Goal: Information Seeking & Learning: Learn about a topic

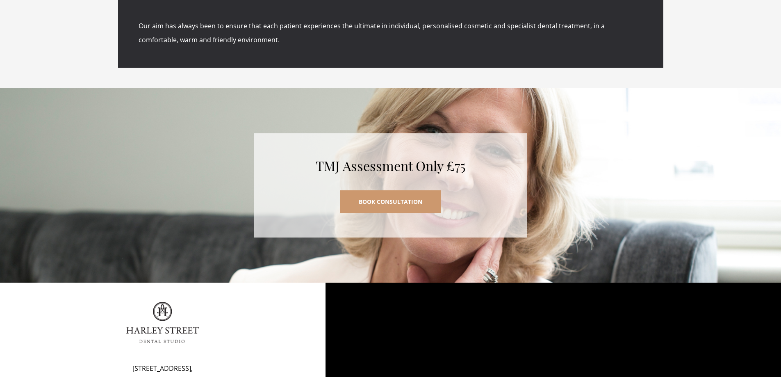
scroll to position [3655, 0]
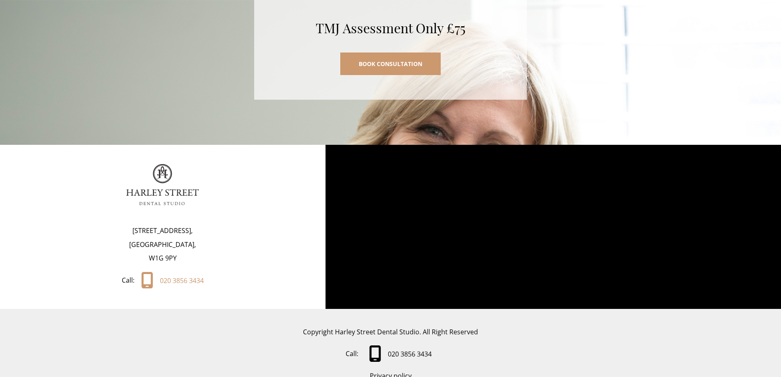
click at [199, 325] on div "Copyright Harley Street Dental Studio. All Right Reserved Call: 020 3856 3434 P…" at bounding box center [390, 354] width 781 height 58
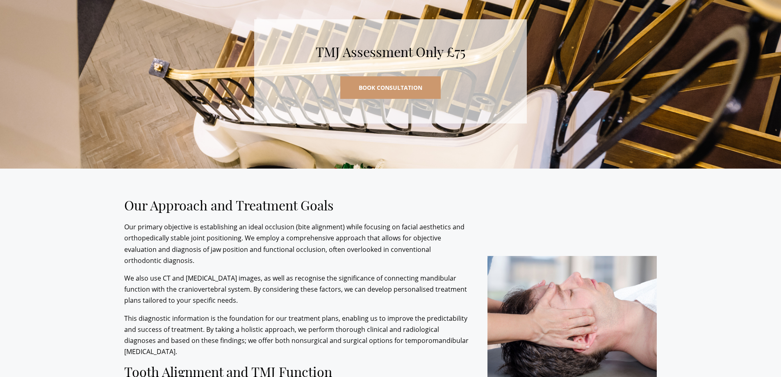
scroll to position [1973, 0]
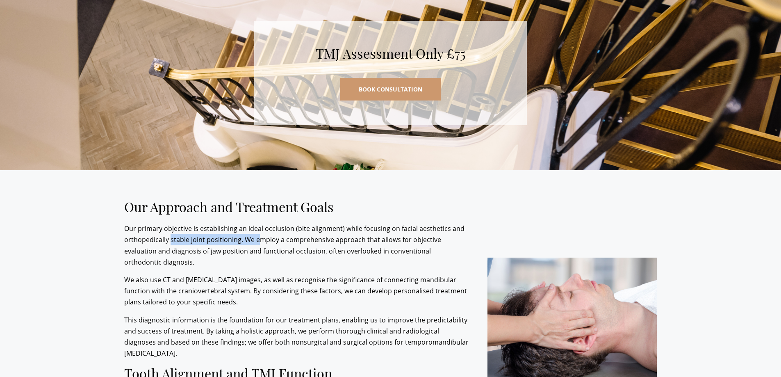
drag, startPoint x: 171, startPoint y: 220, endPoint x: 258, endPoint y: 222, distance: 86.6
click at [258, 223] on p "Our primary objective is establishing an ideal occlusion (bite alignment) while…" at bounding box center [296, 245] width 345 height 45
click at [297, 223] on p "Our primary objective is establishing an ideal occlusion (bite alignment) while…" at bounding box center [296, 245] width 345 height 45
click at [284, 223] on p "Our primary objective is establishing an ideal occlusion (bite alignment) while…" at bounding box center [296, 245] width 345 height 45
drag, startPoint x: 241, startPoint y: 216, endPoint x: 440, endPoint y: 215, distance: 198.5
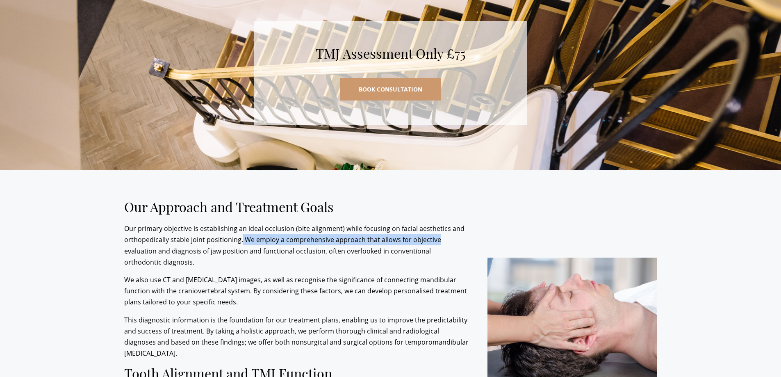
click at [440, 223] on p "Our primary objective is establishing an ideal occlusion (bite alignment) while…" at bounding box center [296, 245] width 345 height 45
click at [207, 233] on p "Our primary objective is establishing an ideal occlusion (bite alignment) while…" at bounding box center [296, 245] width 345 height 45
click at [157, 241] on p "Our primary objective is establishing an ideal occlusion (bite alignment) while…" at bounding box center [296, 245] width 345 height 45
click at [155, 240] on p "Our primary objective is establishing an ideal occlusion (bite alignment) while…" at bounding box center [296, 245] width 345 height 45
click at [217, 231] on p "Our primary objective is establishing an ideal occlusion (bite alignment) while…" at bounding box center [296, 245] width 345 height 45
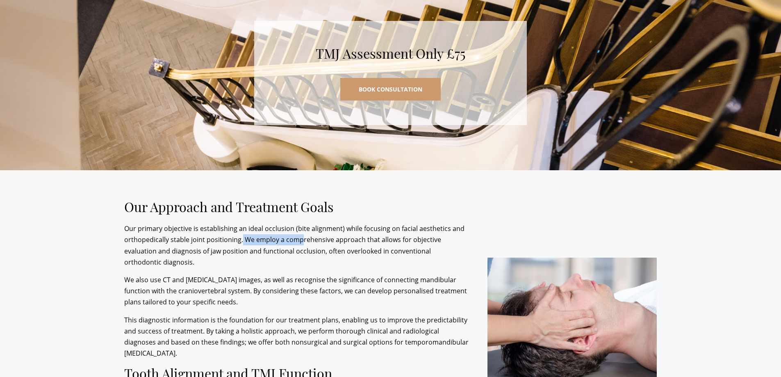
drag, startPoint x: 240, startPoint y: 220, endPoint x: 360, endPoint y: 213, distance: 120.4
click at [303, 223] on p "Our primary objective is establishing an ideal occlusion (bite alignment) while…" at bounding box center [296, 245] width 345 height 45
click at [374, 223] on p "Our primary objective is establishing an ideal occlusion (bite alignment) while…" at bounding box center [296, 245] width 345 height 45
drag, startPoint x: 252, startPoint y: 217, endPoint x: 297, endPoint y: 220, distance: 45.2
click at [297, 223] on p "Our primary objective is establishing an ideal occlusion (bite alignment) while…" at bounding box center [296, 245] width 345 height 45
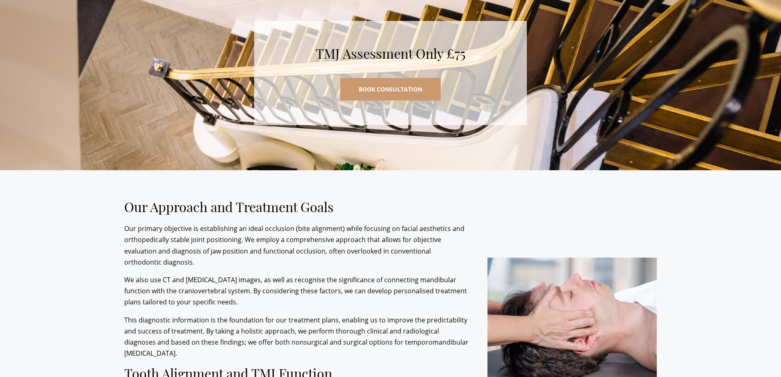
click at [347, 223] on p "Our primary objective is establishing an ideal occlusion (bite alignment) while…" at bounding box center [296, 245] width 345 height 45
drag, startPoint x: 243, startPoint y: 217, endPoint x: 377, endPoint y: 220, distance: 133.8
click at [377, 223] on p "Our primary objective is establishing an ideal occlusion (bite alignment) while…" at bounding box center [296, 245] width 345 height 45
click at [276, 234] on p "Our primary objective is establishing an ideal occlusion (bite alignment) while…" at bounding box center [296, 245] width 345 height 45
click at [379, 223] on p "Our primary objective is establishing an ideal occlusion (bite alignment) while…" at bounding box center [296, 245] width 345 height 45
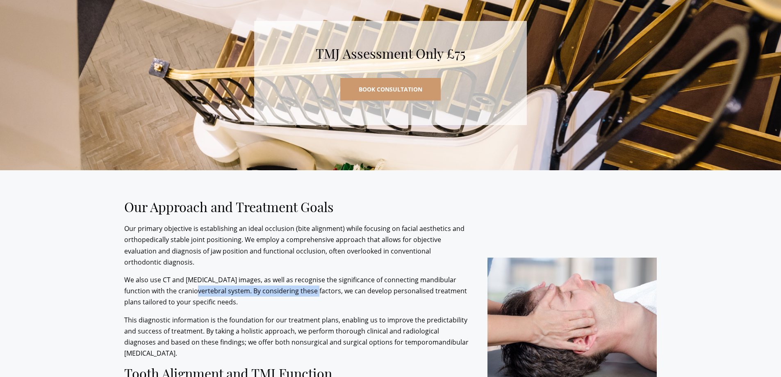
drag, startPoint x: 176, startPoint y: 264, endPoint x: 324, endPoint y: 268, distance: 148.1
click at [295, 274] on p "We also use CT and [MEDICAL_DATA] images, as well as recognise the significance…" at bounding box center [296, 291] width 345 height 34
click at [333, 274] on p "We also use CT and [MEDICAL_DATA] images, as well as recognise the significance…" at bounding box center [296, 291] width 345 height 34
drag, startPoint x: 271, startPoint y: 264, endPoint x: 358, endPoint y: 263, distance: 87.4
click at [358, 274] on p "We also use CT and [MEDICAL_DATA] images, as well as recognise the significance…" at bounding box center [296, 291] width 345 height 34
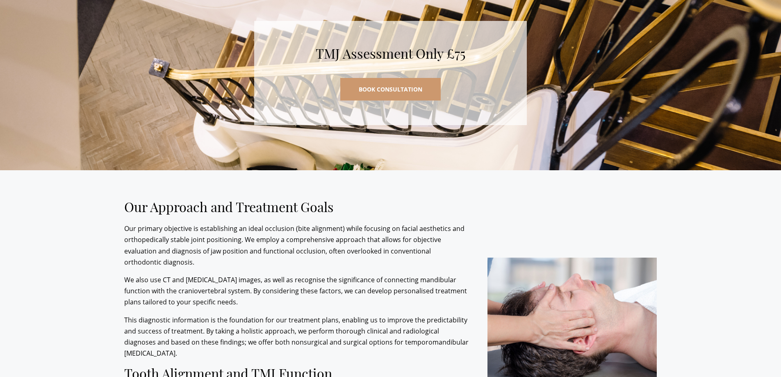
click at [223, 315] on p "This diagnostic information is the foundation for our treatment plans, enabling…" at bounding box center [296, 337] width 345 height 45
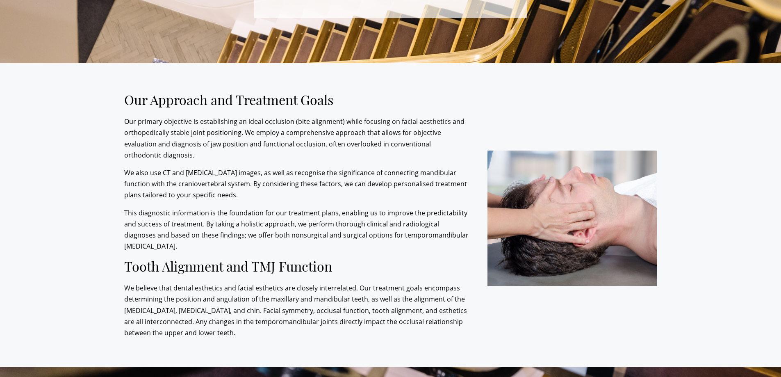
scroll to position [2097, 0]
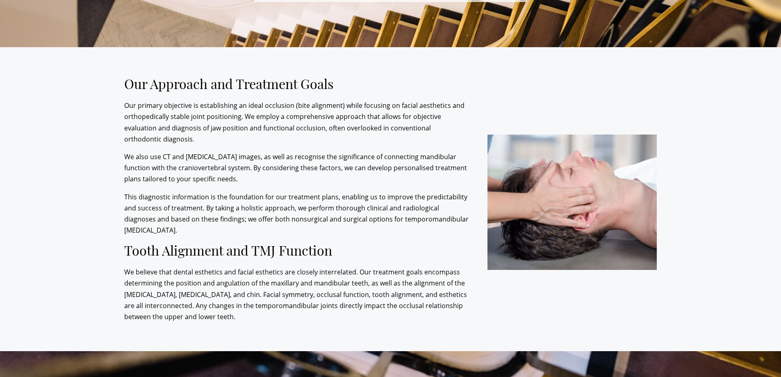
click at [180, 201] on p "This diagnostic information is the foundation for our treatment plans, enabling…" at bounding box center [296, 214] width 345 height 45
drag, startPoint x: 138, startPoint y: 173, endPoint x: 208, endPoint y: 176, distance: 70.2
click at [208, 192] on p "This diagnostic information is the foundation for our treatment plans, enabling…" at bounding box center [296, 214] width 345 height 45
click at [260, 192] on p "This diagnostic information is the foundation for our treatment plans, enabling…" at bounding box center [296, 214] width 345 height 45
drag, startPoint x: 208, startPoint y: 176, endPoint x: 285, endPoint y: 175, distance: 76.7
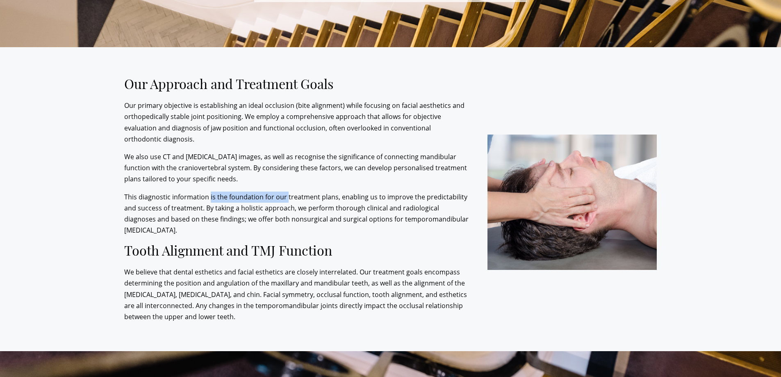
click at [285, 192] on p "This diagnostic information is the foundation for our treatment plans, enabling…" at bounding box center [296, 214] width 345 height 45
click at [322, 192] on p "This diagnostic information is the foundation for our treatment plans, enabling…" at bounding box center [296, 214] width 345 height 45
drag, startPoint x: 265, startPoint y: 175, endPoint x: 331, endPoint y: 177, distance: 66.9
click at [331, 192] on p "This diagnostic information is the foundation for our treatment plans, enabling…" at bounding box center [296, 214] width 345 height 45
click at [367, 192] on p "This diagnostic information is the foundation for our treatment plans, enabling…" at bounding box center [296, 214] width 345 height 45
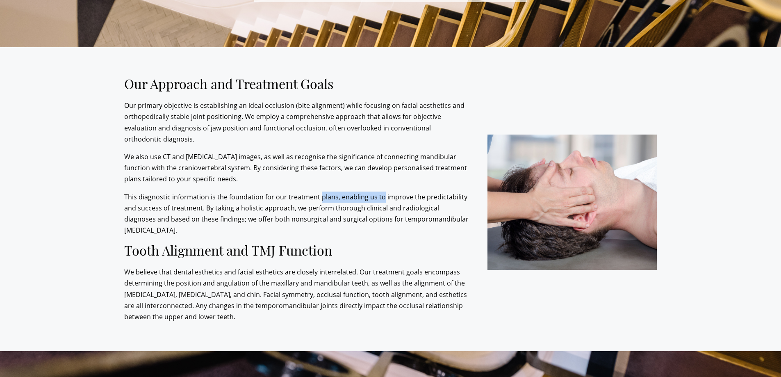
drag, startPoint x: 318, startPoint y: 177, endPoint x: 380, endPoint y: 178, distance: 61.9
click at [380, 192] on p "This diagnostic information is the foundation for our treatment plans, enabling…" at bounding box center [296, 214] width 345 height 45
click at [275, 192] on p "This diagnostic information is the foundation for our treatment plans, enabling…" at bounding box center [296, 214] width 345 height 45
drag, startPoint x: 206, startPoint y: 184, endPoint x: 249, endPoint y: 184, distance: 43.1
click at [249, 192] on p "This diagnostic information is the foundation for our treatment plans, enabling…" at bounding box center [296, 214] width 345 height 45
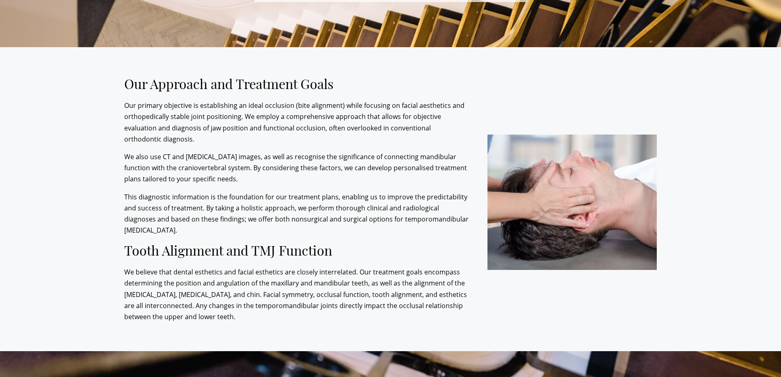
click at [264, 167] on div "Our Approach and Treatment Goals Our primary objective is establishing an ideal…" at bounding box center [300, 199] width 352 height 247
drag, startPoint x: 262, startPoint y: 183, endPoint x: 343, endPoint y: 184, distance: 80.8
click at [343, 192] on p "This diagnostic information is the foundation for our treatment plans, enabling…" at bounding box center [296, 214] width 345 height 45
click at [384, 192] on p "This diagnostic information is the foundation for our treatment plans, enabling…" at bounding box center [296, 214] width 345 height 45
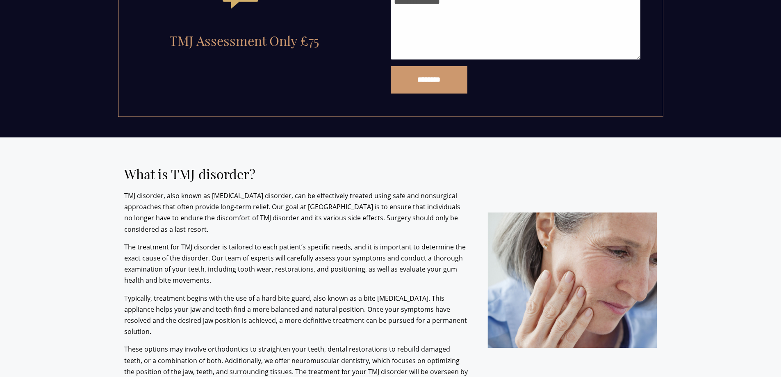
scroll to position [1108, 0]
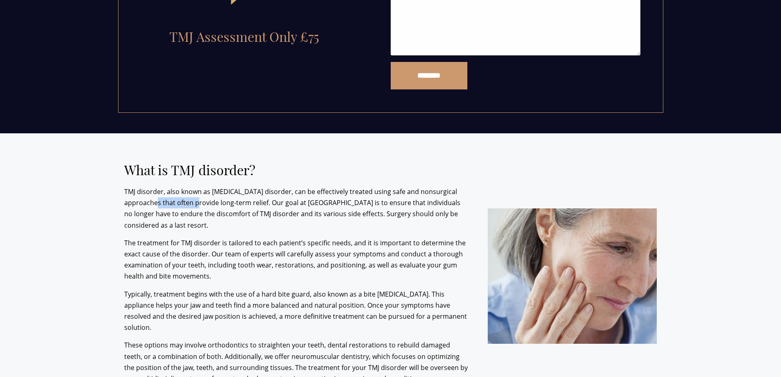
drag, startPoint x: 161, startPoint y: 202, endPoint x: 209, endPoint y: 203, distance: 48.0
click at [209, 203] on p "TMJ disorder, also known as [MEDICAL_DATA] disorder, can be effectively treated…" at bounding box center [296, 208] width 345 height 45
click at [250, 203] on p "TMJ disorder, also known as [MEDICAL_DATA] disorder, can be effectively treated…" at bounding box center [296, 208] width 345 height 45
click at [301, 203] on p "TMJ disorder, also known as [MEDICAL_DATA] disorder, can be effectively treated…" at bounding box center [296, 208] width 345 height 45
click at [236, 210] on p "TMJ disorder, also known as [MEDICAL_DATA] disorder, can be effectively treated…" at bounding box center [296, 208] width 345 height 45
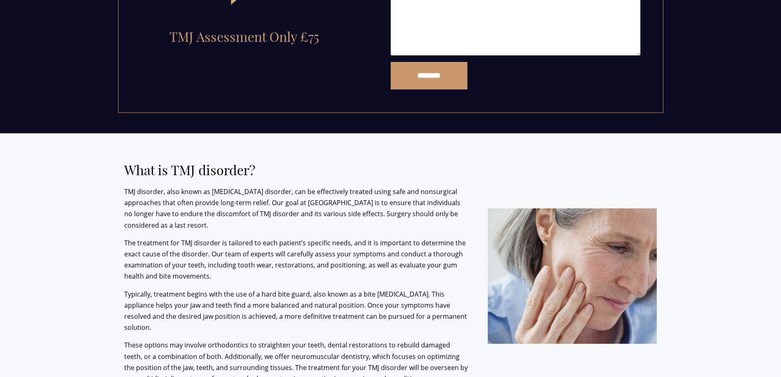
click at [331, 233] on div "What is TMJ disorder? TMJ disorder, also known as [MEDICAL_DATA] disorder, can …" at bounding box center [300, 273] width 352 height 222
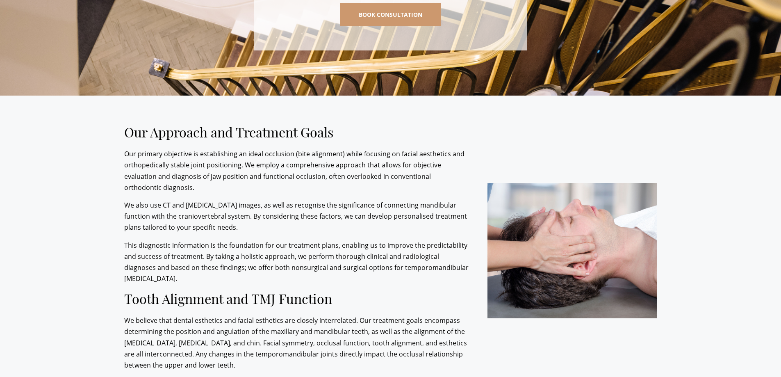
scroll to position [2051, 0]
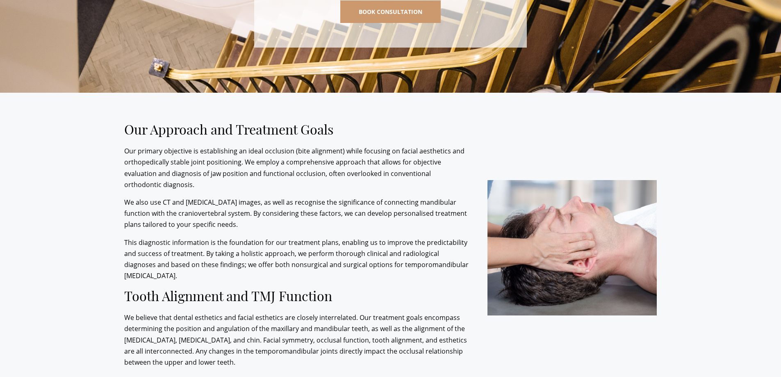
click at [277, 146] on p "Our primary objective is establishing an ideal occlusion (bite alignment) while…" at bounding box center [296, 168] width 345 height 45
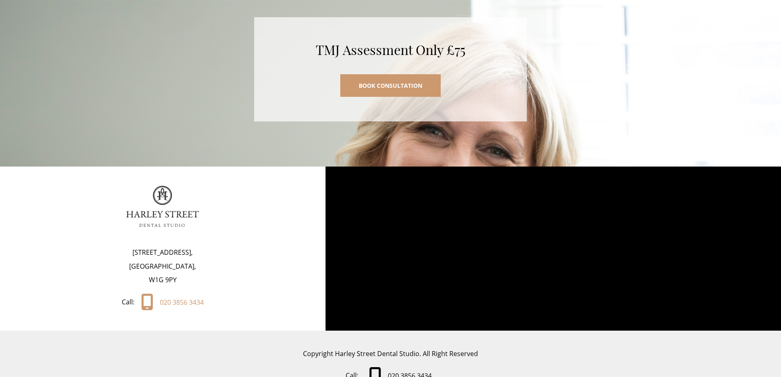
scroll to position [3655, 0]
